Goal: Navigation & Orientation: Find specific page/section

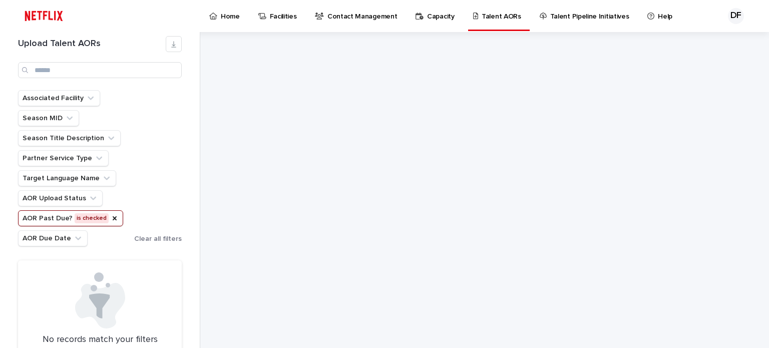
click at [230, 14] on p "Home" at bounding box center [230, 10] width 19 height 21
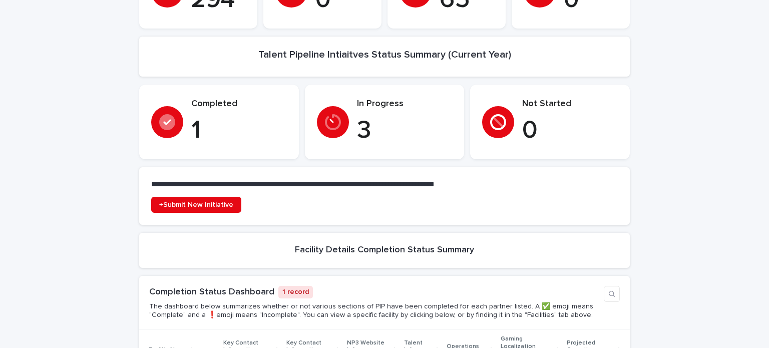
scroll to position [286, 0]
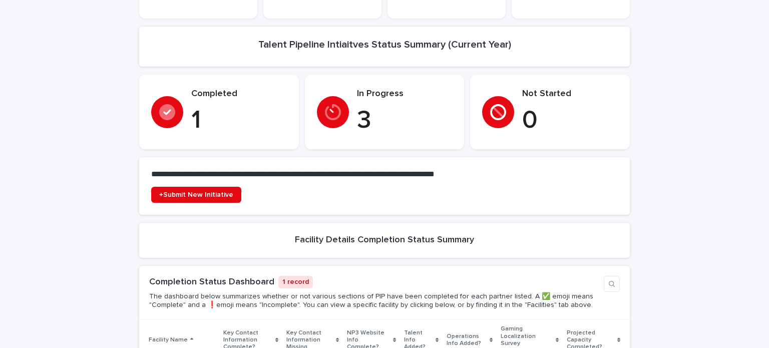
click at [366, 114] on p "3" at bounding box center [405, 121] width 96 height 30
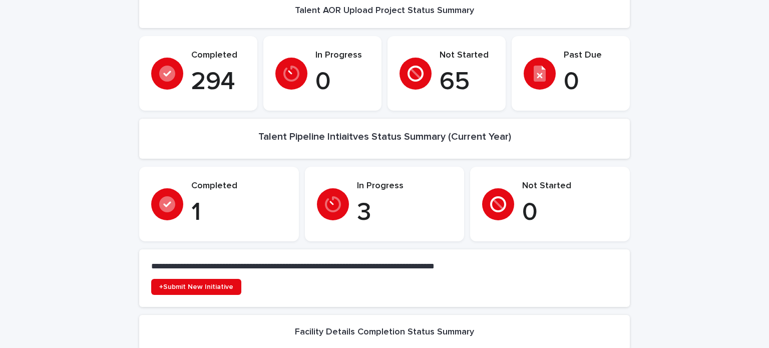
scroll to position [186, 0]
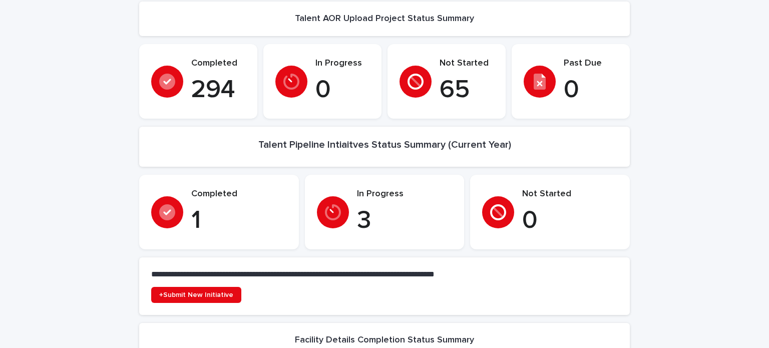
drag, startPoint x: 448, startPoint y: 133, endPoint x: 444, endPoint y: 138, distance: 6.4
click at [446, 139] on h2 "Talent Pipeline Intiaitves Status Summary (Current Year)" at bounding box center [384, 145] width 253 height 12
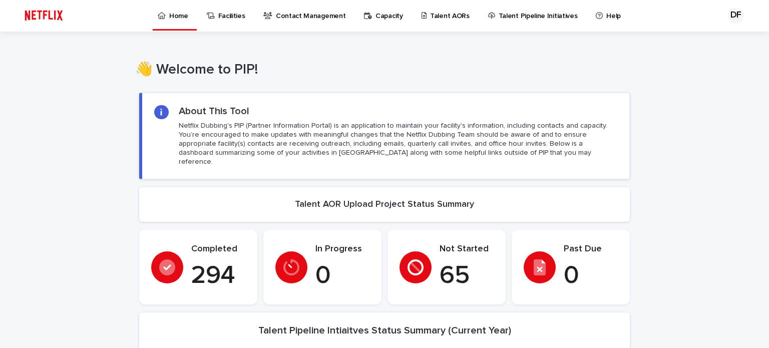
scroll to position [0, 0]
click at [548, 261] on div at bounding box center [539, 268] width 32 height 32
click at [227, 14] on p "Facilities" at bounding box center [231, 10] width 27 height 21
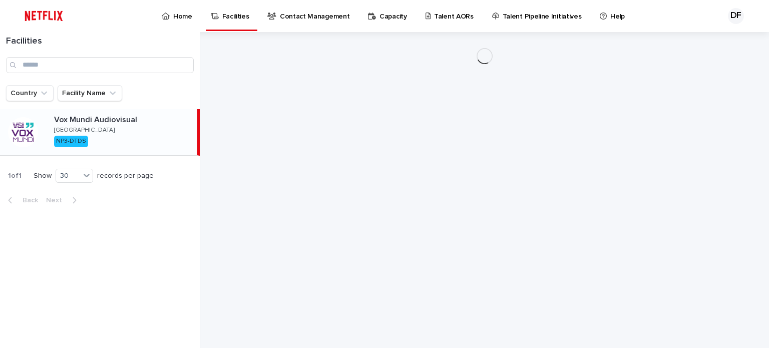
click at [294, 14] on p "Contact Management" at bounding box center [315, 10] width 70 height 21
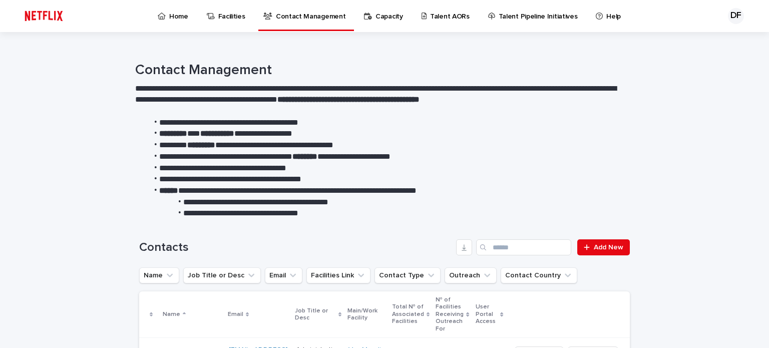
click at [375, 17] on p "Capacity" at bounding box center [389, 10] width 28 height 21
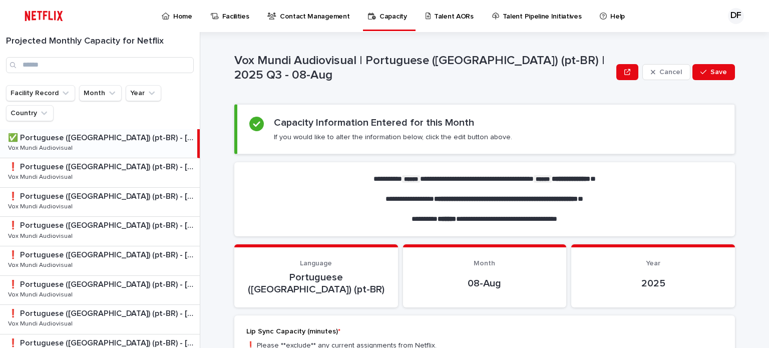
click at [444, 14] on p "Talent AORs" at bounding box center [454, 10] width 40 height 21
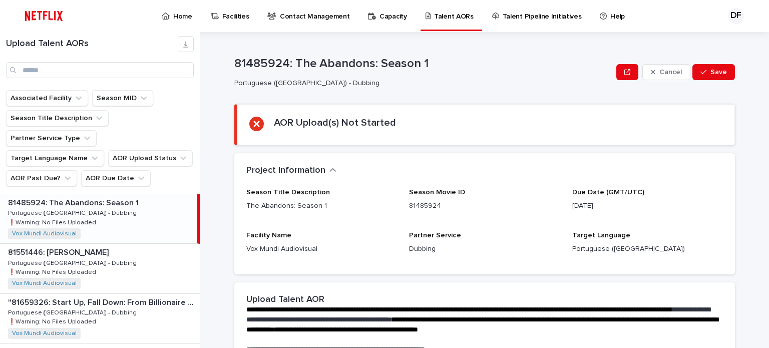
click at [549, 16] on p "Talent Pipeline Initiatives" at bounding box center [541, 10] width 79 height 21
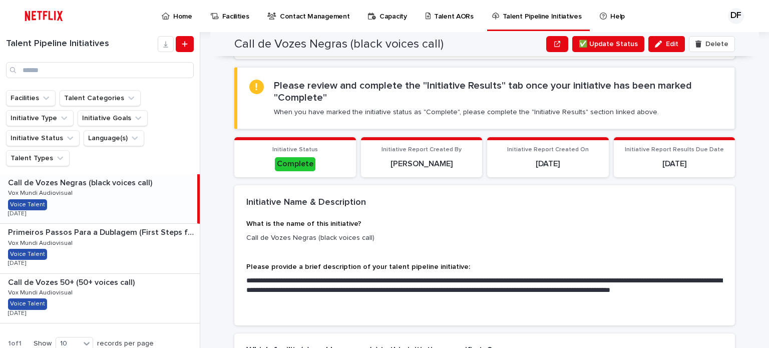
click at [149, 199] on div "Call de Vozes Negras (black voices call) Call de Vozes Negras (black voices cal…" at bounding box center [98, 198] width 197 height 49
click at [77, 237] on div "Primeiros Passos Para a Dublagem (First Steps for Dubbing) Primeiros Passos Par…" at bounding box center [100, 248] width 200 height 49
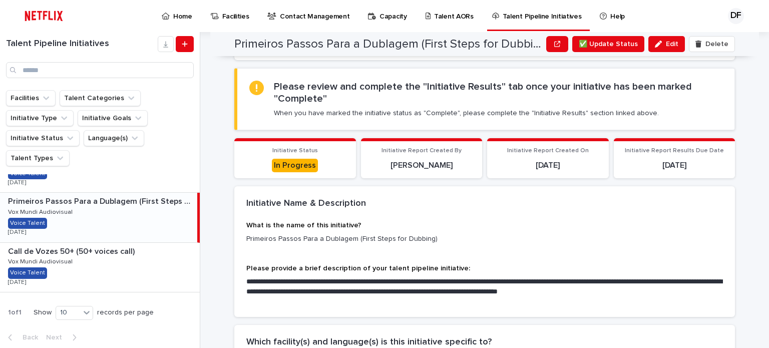
scroll to position [32, 0]
click at [89, 244] on p "Call de Vozes 50+ (50+ voices call)" at bounding box center [72, 250] width 129 height 12
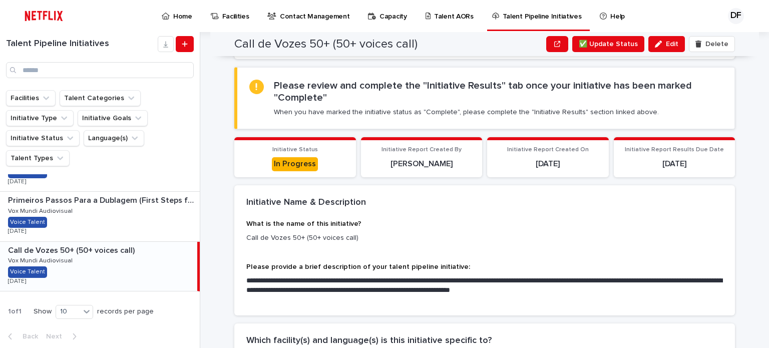
click at [104, 250] on p "Call de Vozes 50+ (50+ voices call)" at bounding box center [72, 250] width 129 height 12
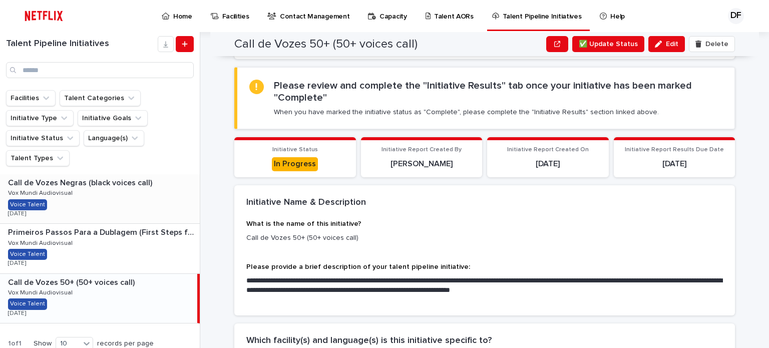
click at [91, 193] on div "Call de Vozes Negras (black voices call) Call de Vozes Negras (black voices cal…" at bounding box center [100, 198] width 200 height 49
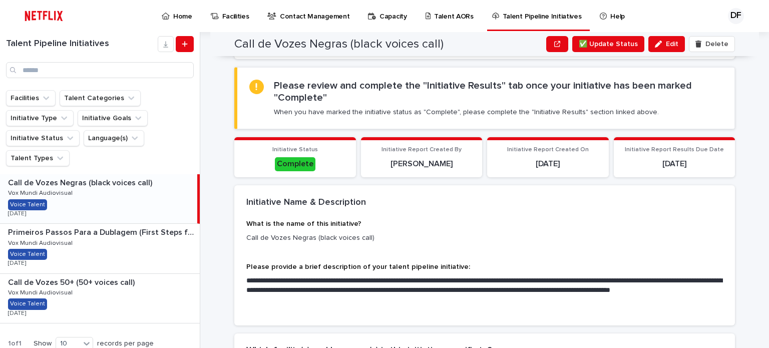
click at [100, 178] on p "Call de Vozes Negras (black voices call)" at bounding box center [81, 182] width 146 height 12
